Goal: Task Accomplishment & Management: Complete application form

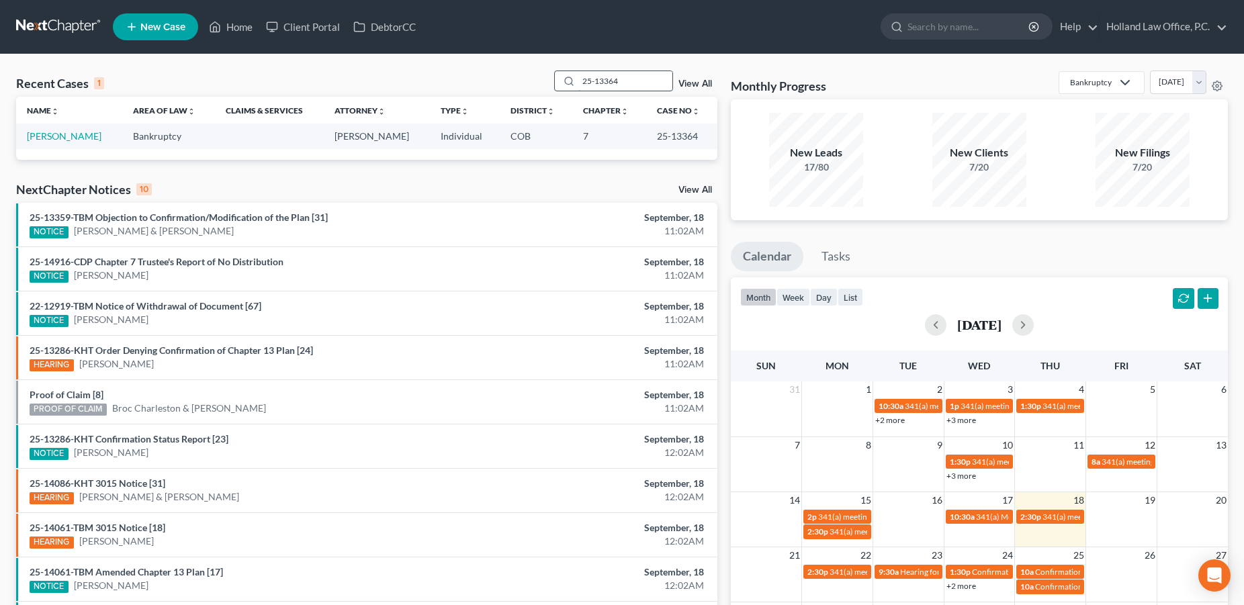
drag, startPoint x: 633, startPoint y: 83, endPoint x: 568, endPoint y: 71, distance: 66.8
click at [578, 71] on input "25-13364" at bounding box center [625, 80] width 94 height 19
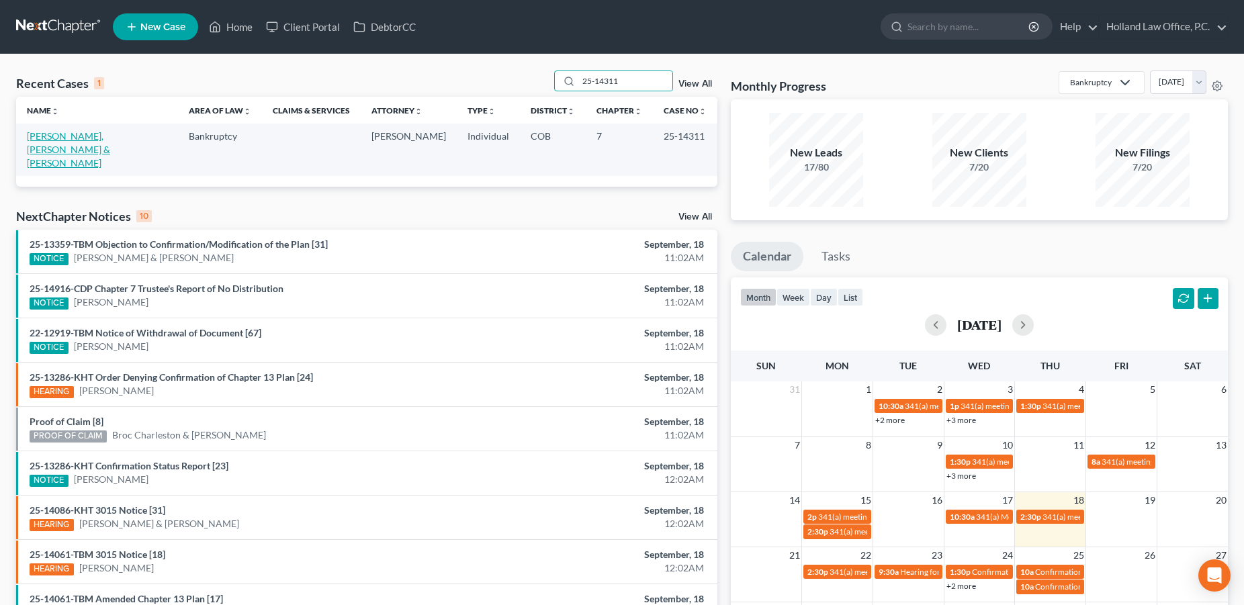
type input "25-14311"
click at [110, 140] on link "[PERSON_NAME], [PERSON_NAME] & [PERSON_NAME]" at bounding box center [68, 149] width 83 height 38
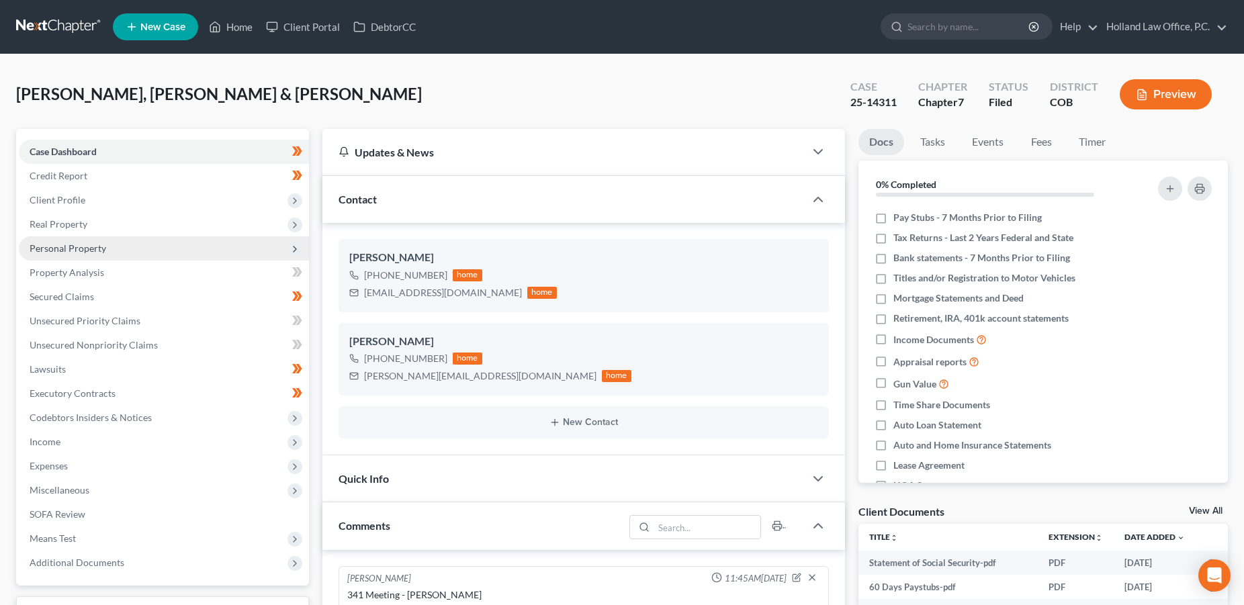
click at [65, 248] on span "Personal Property" at bounding box center [68, 247] width 77 height 11
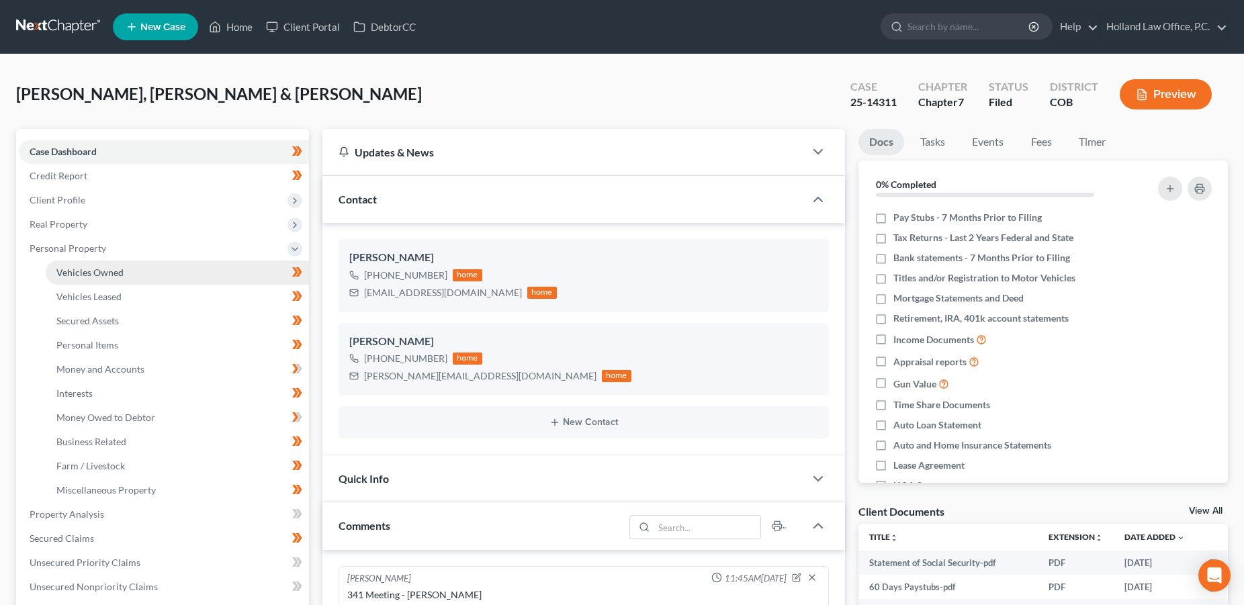
click at [77, 270] on span "Vehicles Owned" at bounding box center [89, 272] width 67 height 11
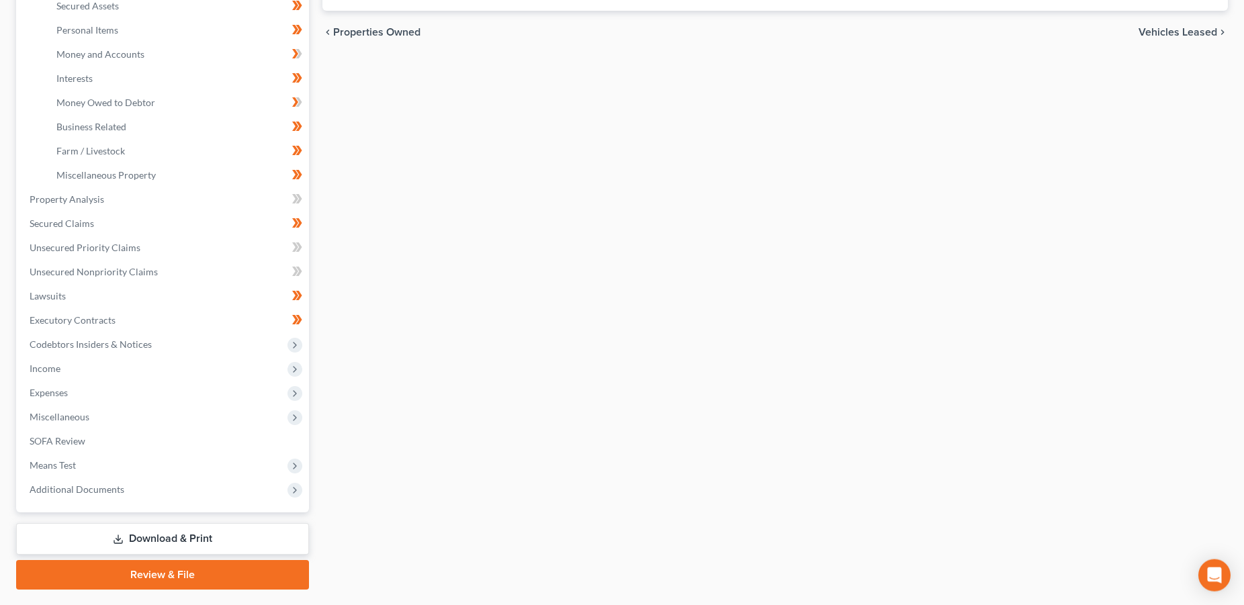
scroll to position [349, 0]
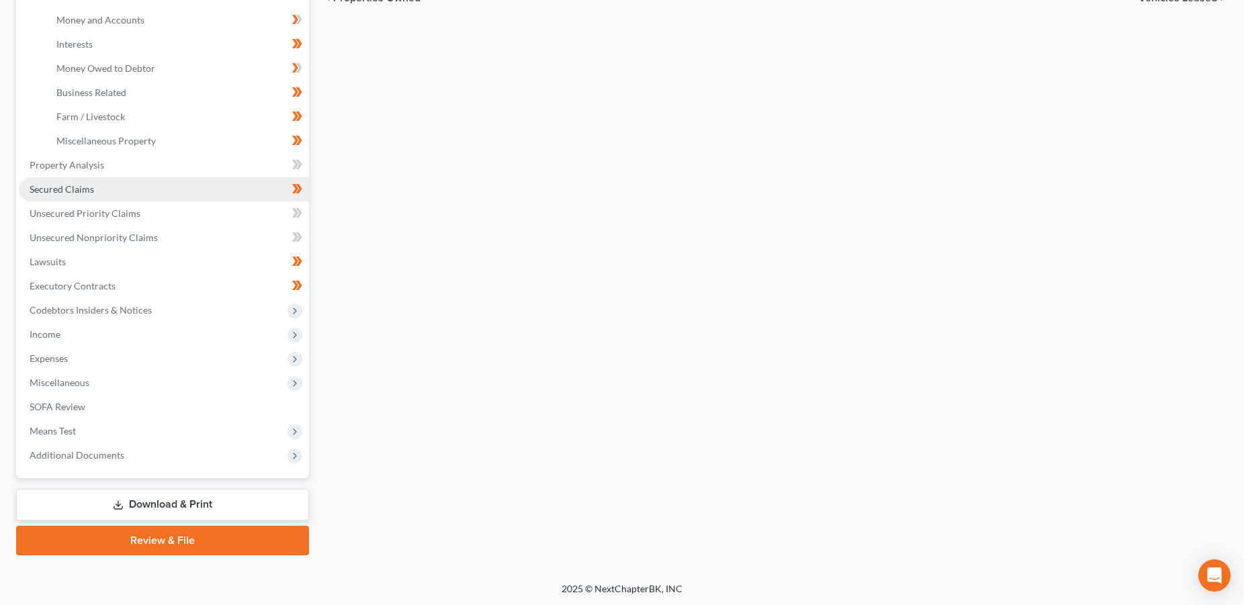
click at [71, 191] on span "Secured Claims" at bounding box center [62, 188] width 64 height 11
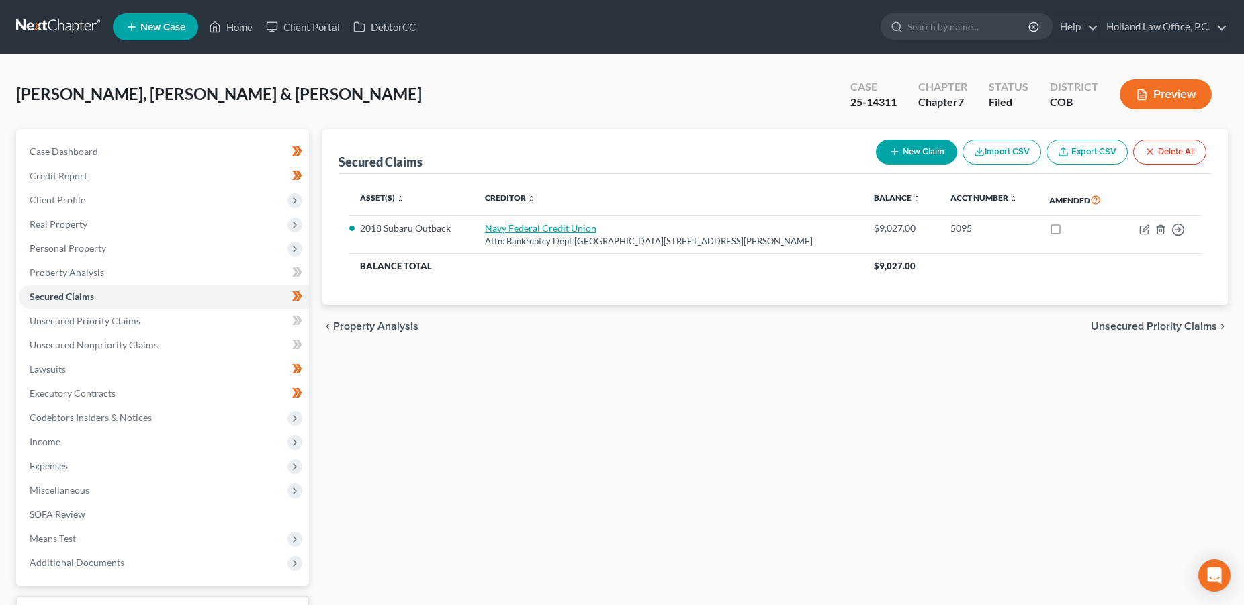
drag, startPoint x: 527, startPoint y: 231, endPoint x: 378, endPoint y: 316, distance: 171.2
click at [527, 231] on link "Navy Federal Credit Union" at bounding box center [540, 227] width 111 height 11
select select "48"
select select "0"
select select "3"
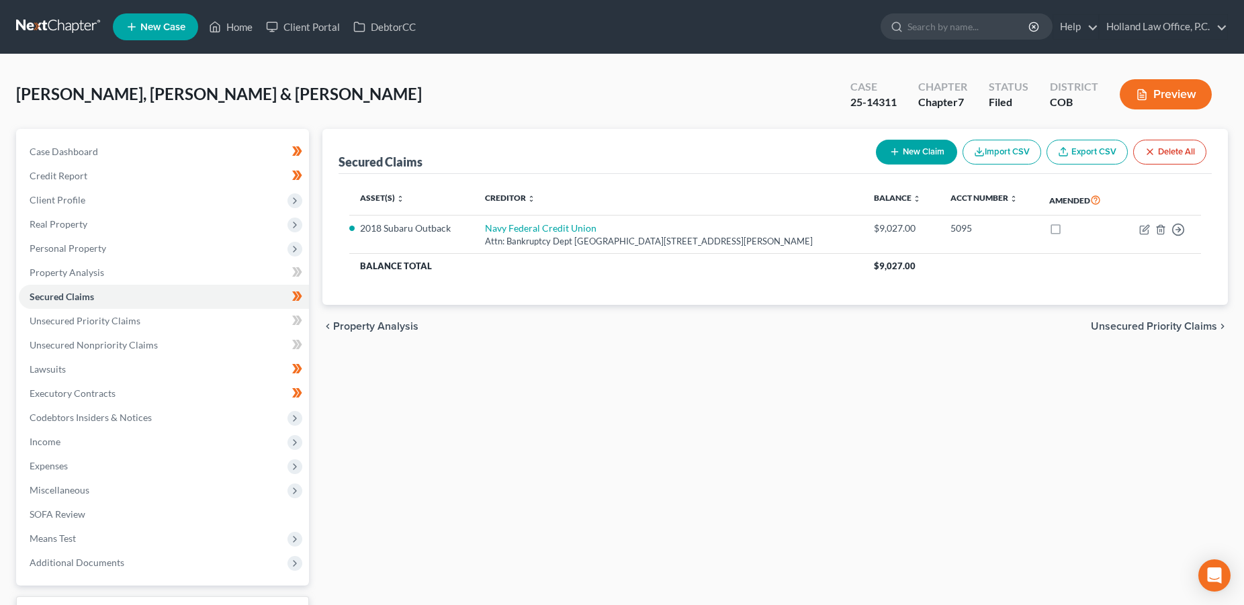
select select "4"
select select "0"
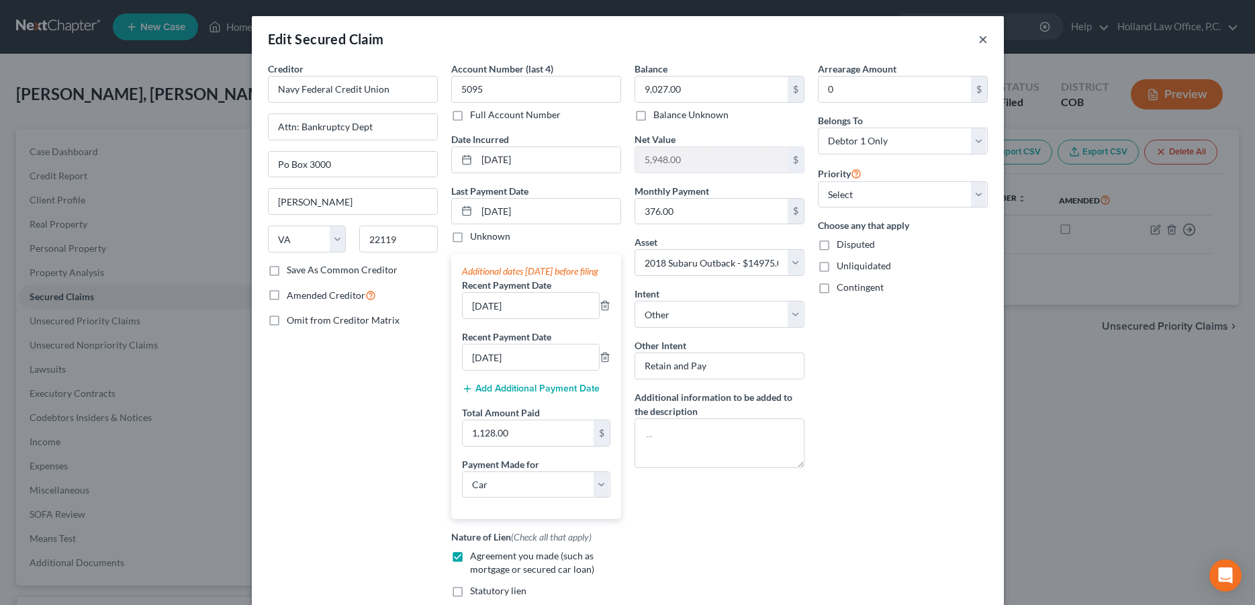
click at [979, 40] on button "×" at bounding box center [983, 39] width 9 height 16
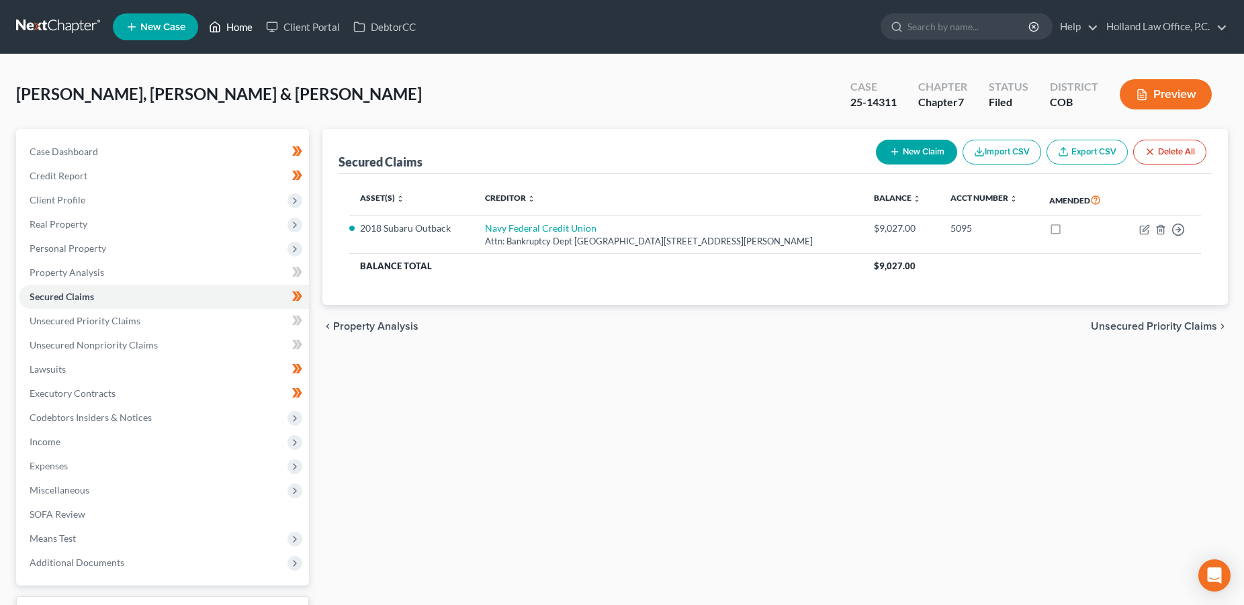
click at [244, 26] on link "Home" at bounding box center [230, 27] width 57 height 24
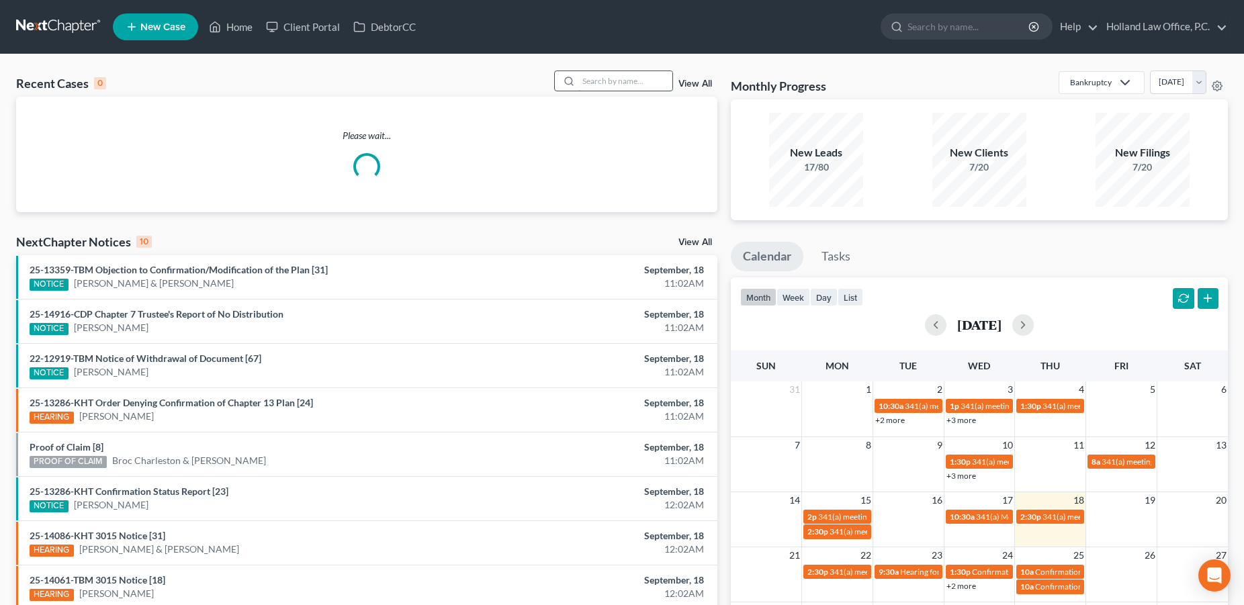
click at [662, 89] on input "search" at bounding box center [625, 80] width 94 height 19
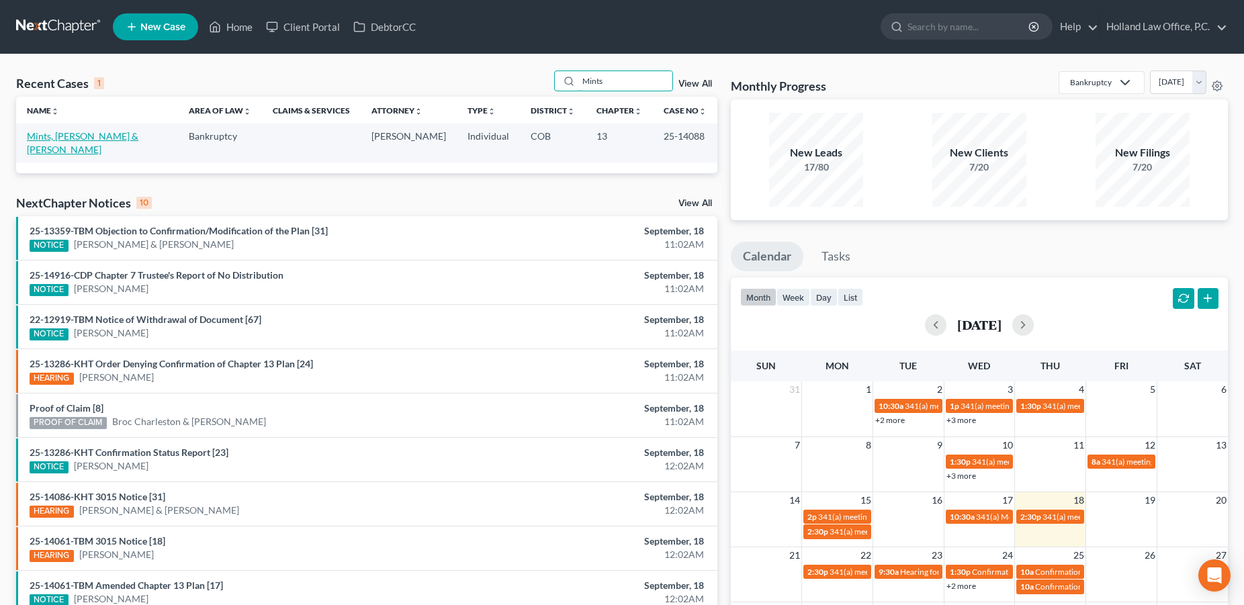
type input "Mints"
click at [86, 140] on link "Mints, [PERSON_NAME] & [PERSON_NAME]" at bounding box center [82, 142] width 111 height 25
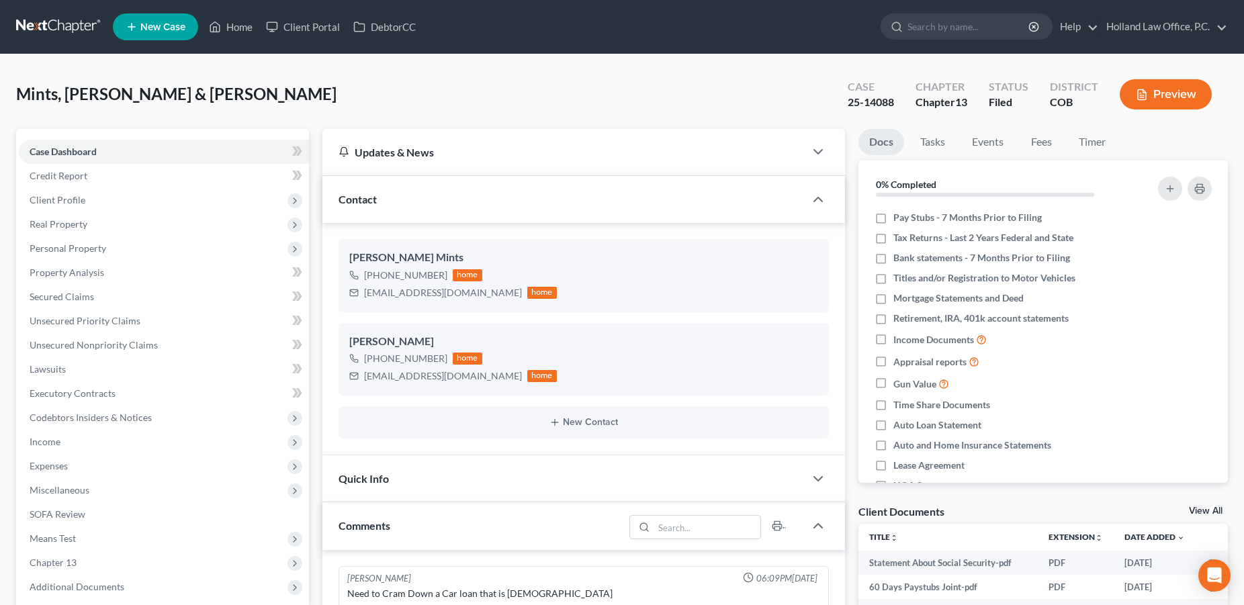
scroll to position [243, 0]
click at [244, 30] on link "Home" at bounding box center [230, 27] width 57 height 24
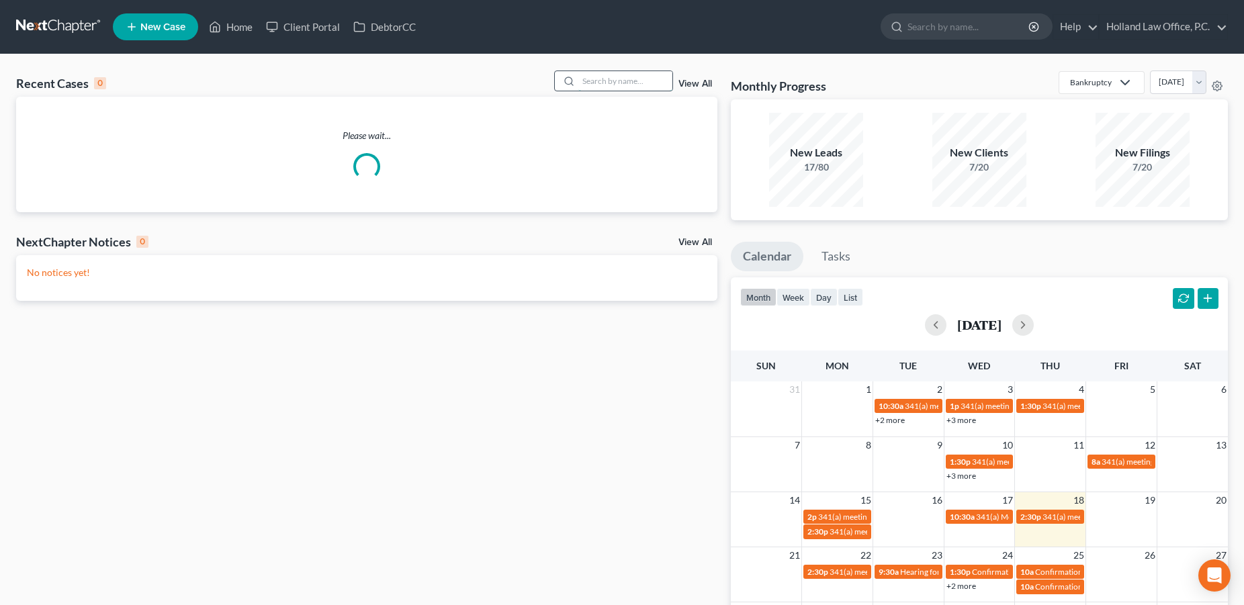
click at [593, 82] on input "search" at bounding box center [625, 80] width 94 height 19
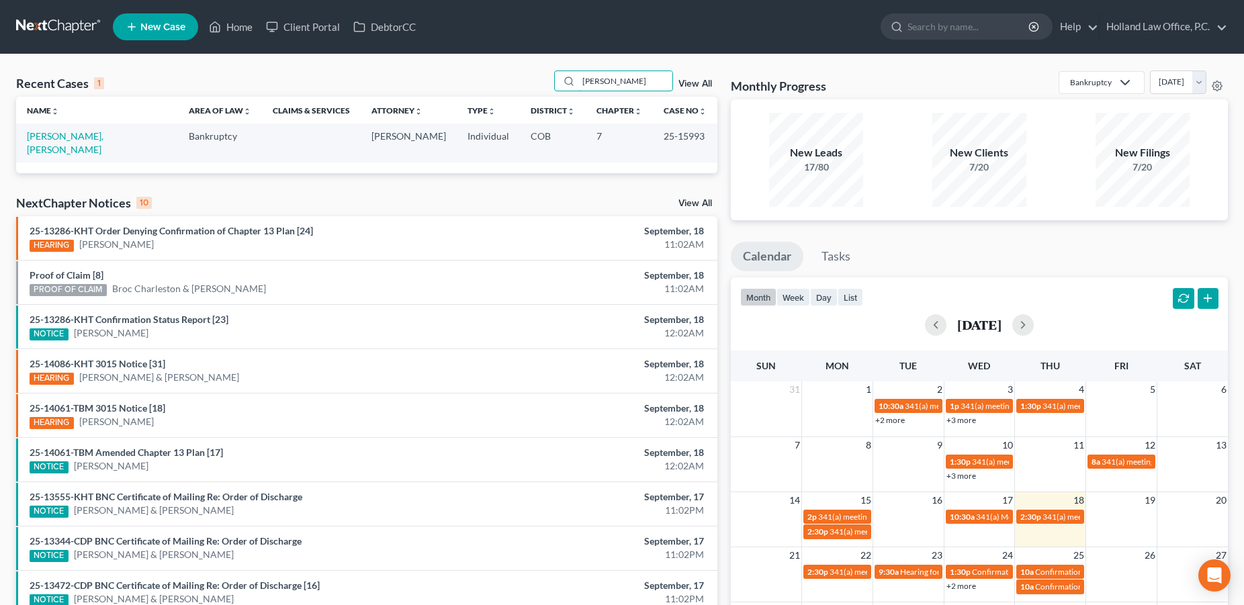
type input "[PERSON_NAME]"
